Goal: Task Accomplishment & Management: Complete application form

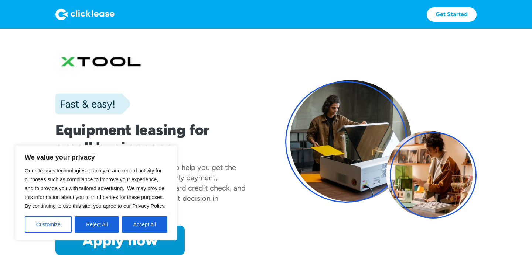
click at [234, 134] on h1 "Equipment leasing for small businesses" at bounding box center [150, 138] width 191 height 35
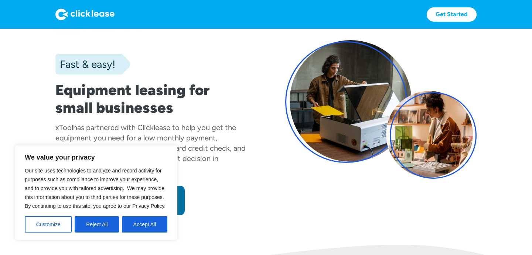
scroll to position [45, 0]
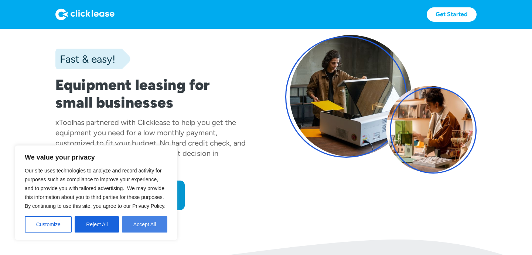
click at [139, 224] on button "Accept All" at bounding box center [144, 225] width 45 height 16
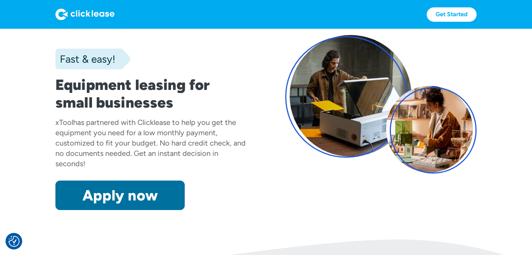
click at [143, 191] on link "Apply now" at bounding box center [119, 196] width 129 height 30
